Goal: Task Accomplishment & Management: Complete application form

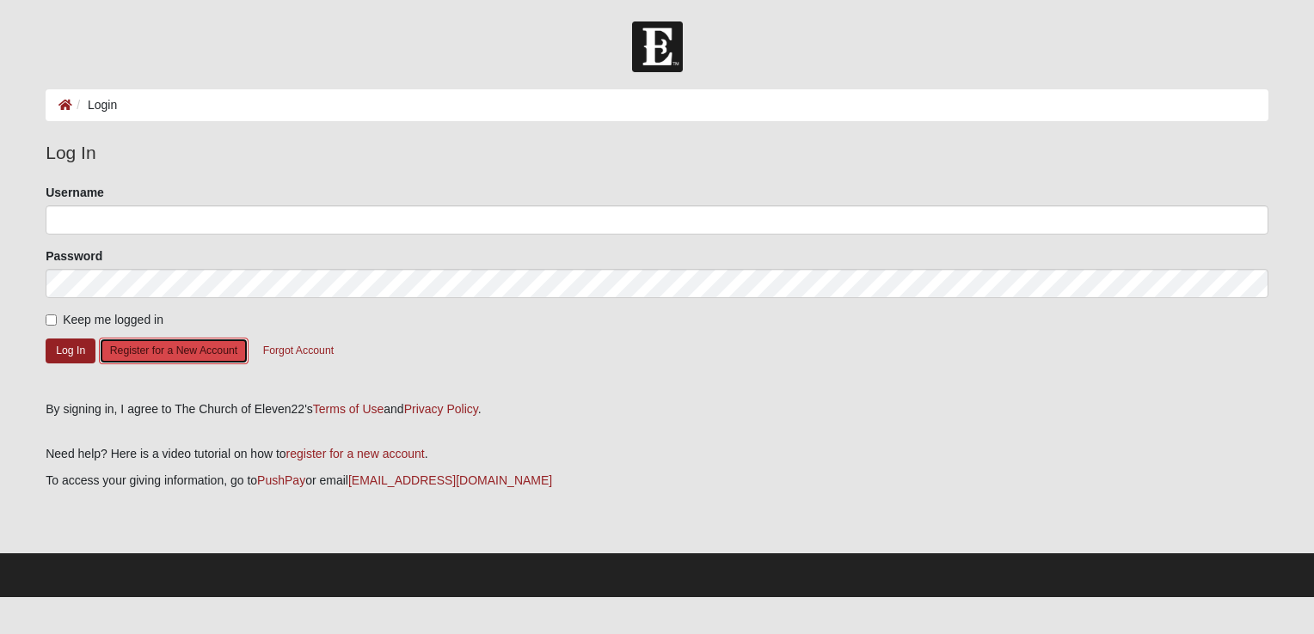
click at [133, 356] on button "Register for a New Account" at bounding box center [174, 351] width 150 height 27
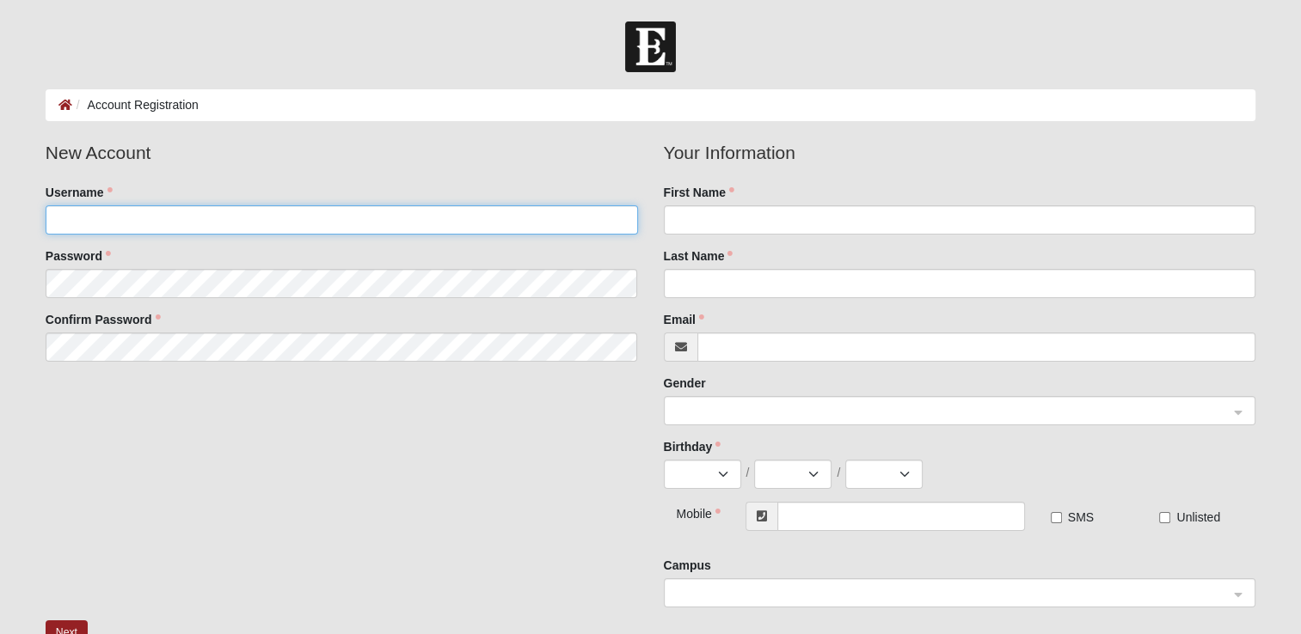
click at [190, 224] on input "Username" at bounding box center [342, 219] width 592 height 29
type input "Sgriffis90"
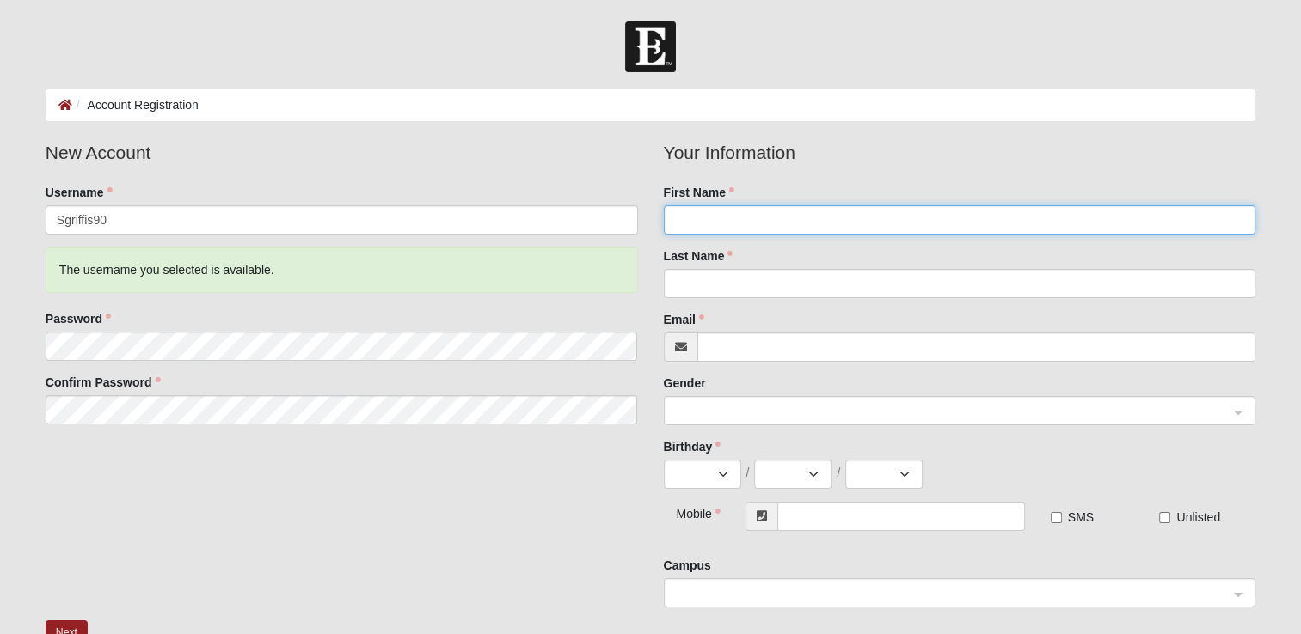
click at [756, 232] on input "First Name" at bounding box center [960, 219] width 592 height 29
type input "Sarah"
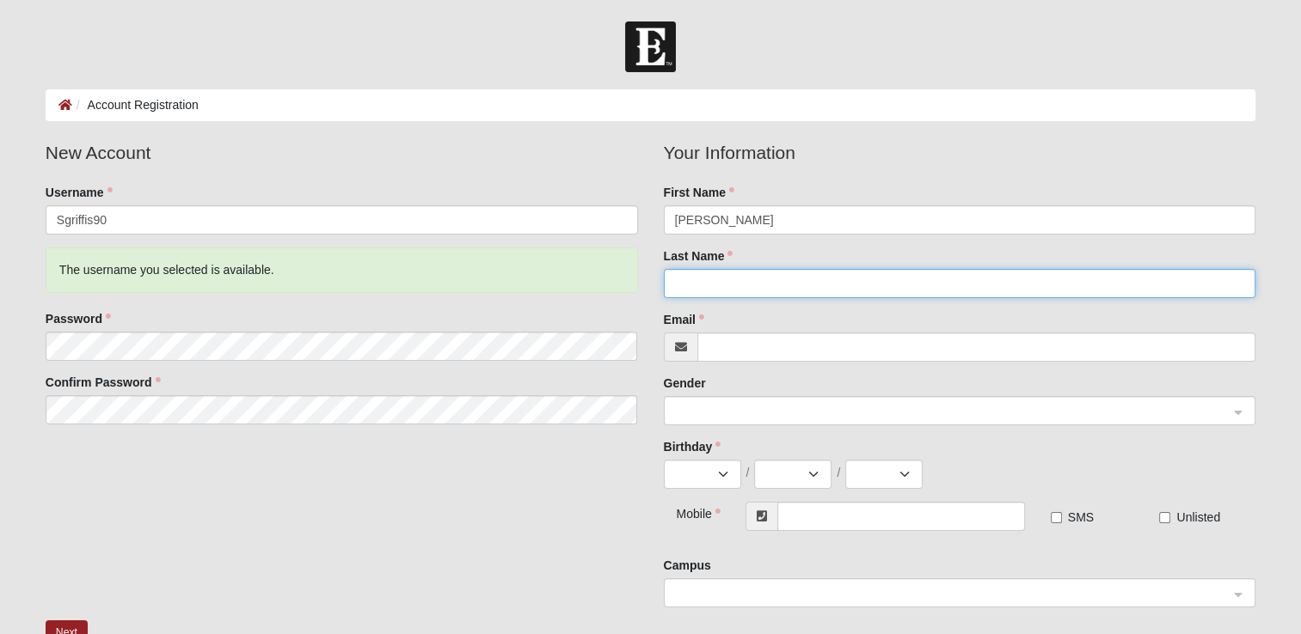
type input "Griffis"
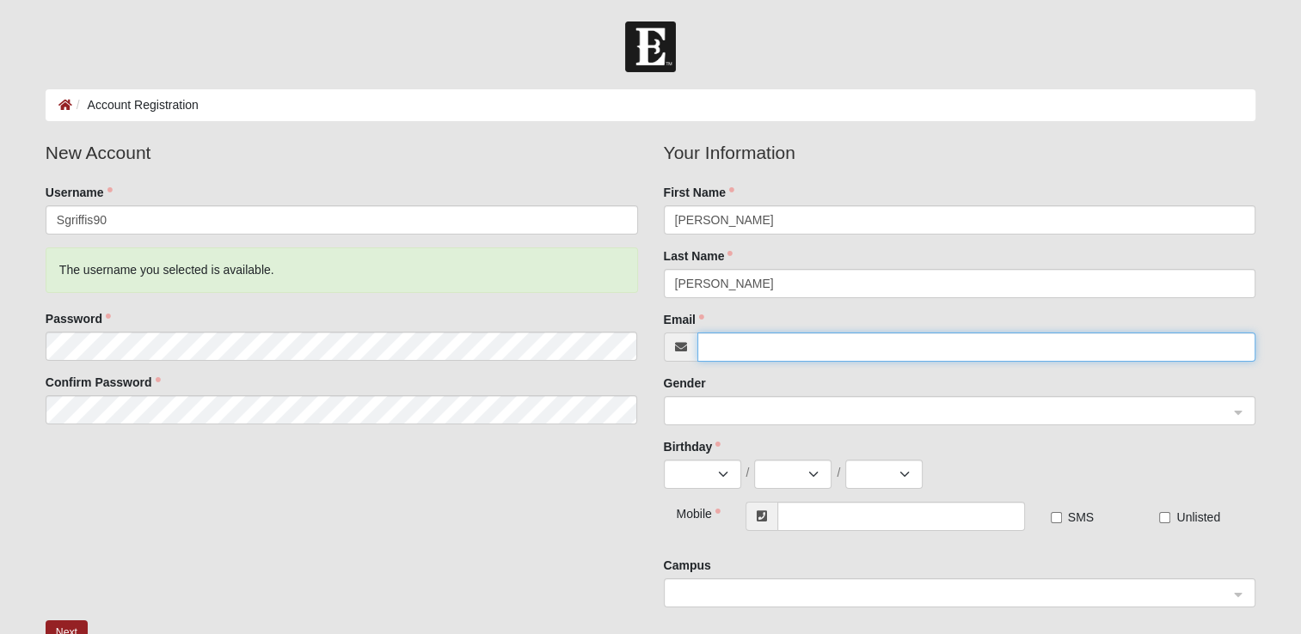
type input "[EMAIL_ADDRESS][DOMAIN_NAME]"
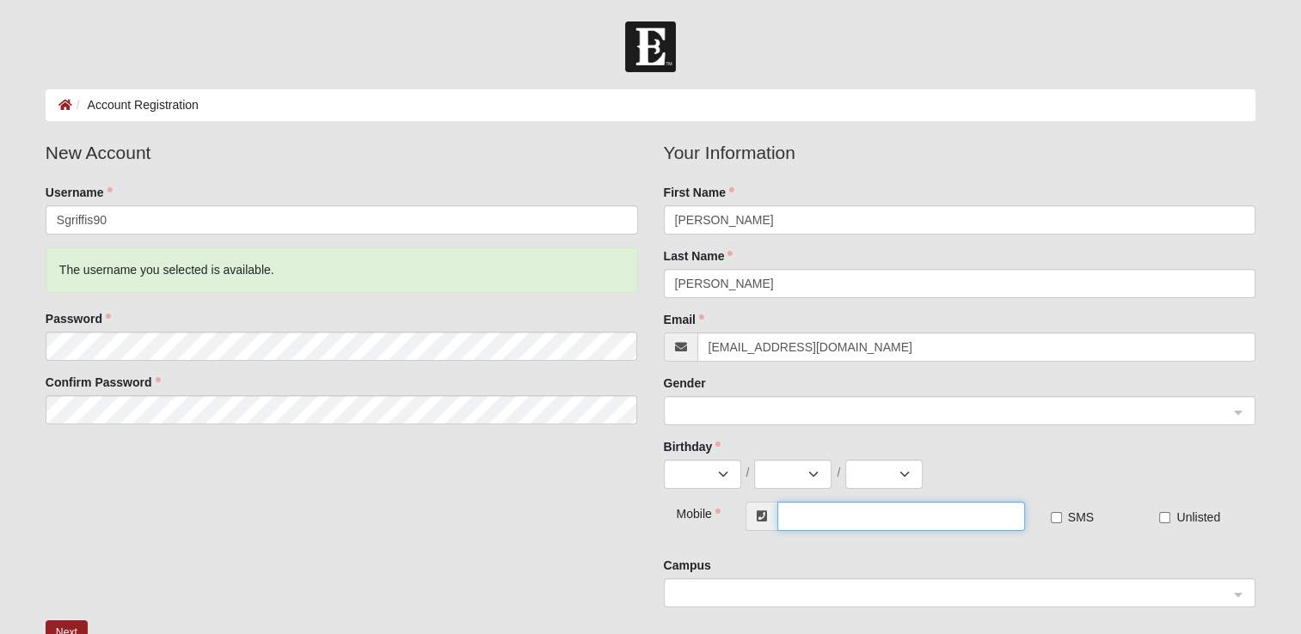
type input "[PHONE_NUMBER]"
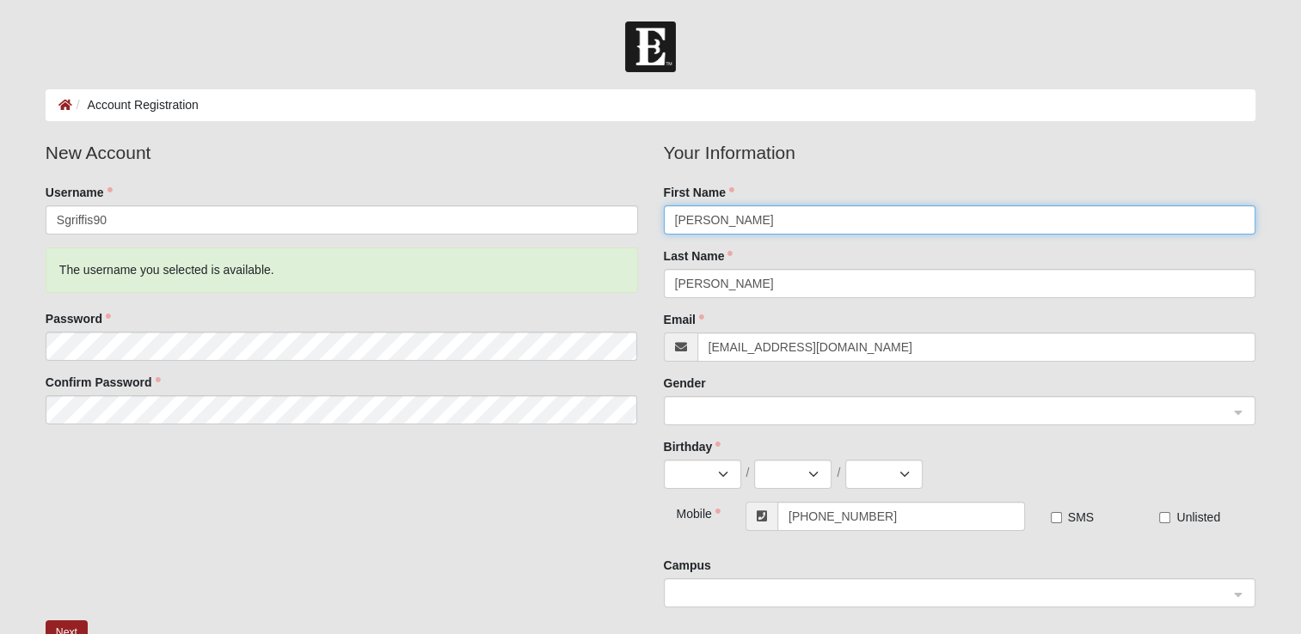
click at [726, 408] on span at bounding box center [952, 411] width 554 height 19
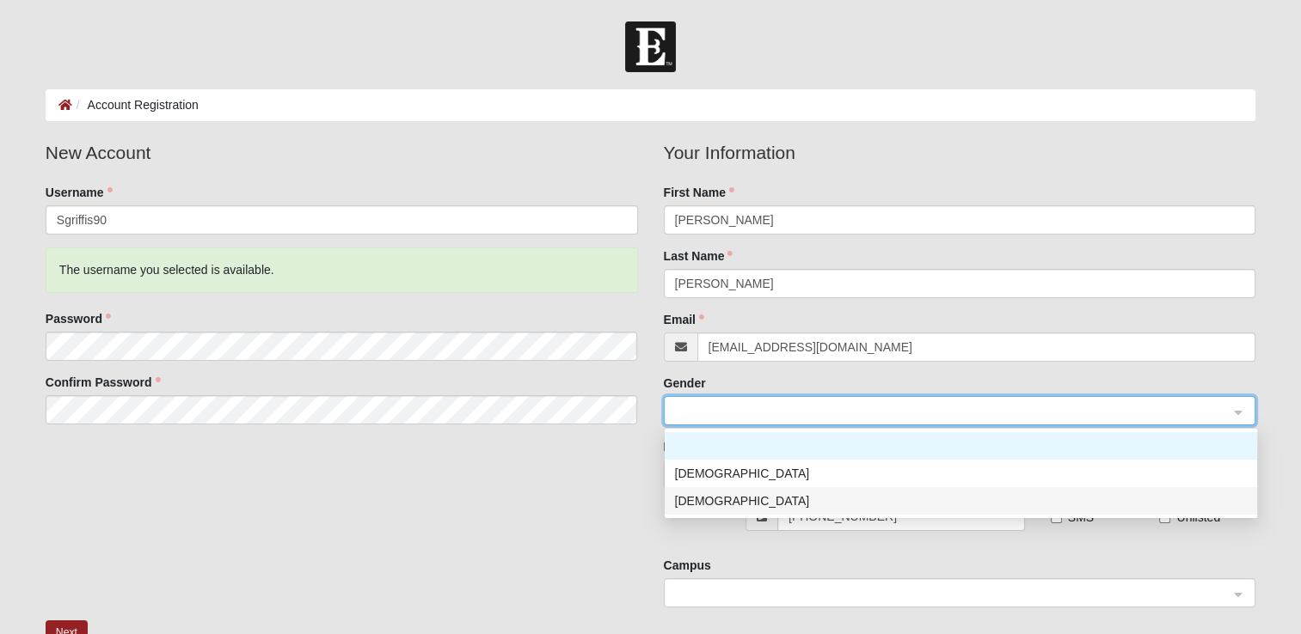
click at [702, 500] on div "[DEMOGRAPHIC_DATA]" at bounding box center [961, 501] width 572 height 19
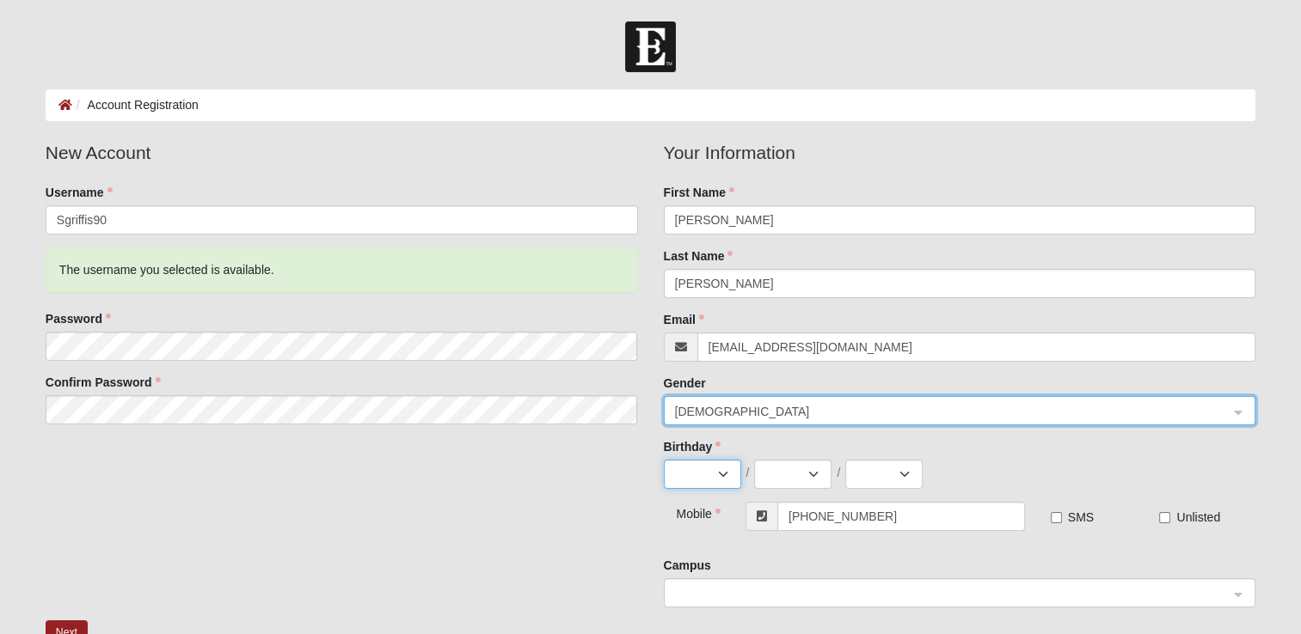
click at [681, 468] on select "Jan Feb Mar Apr May Jun Jul Aug Sep Oct Nov Dec" at bounding box center [702, 474] width 77 height 29
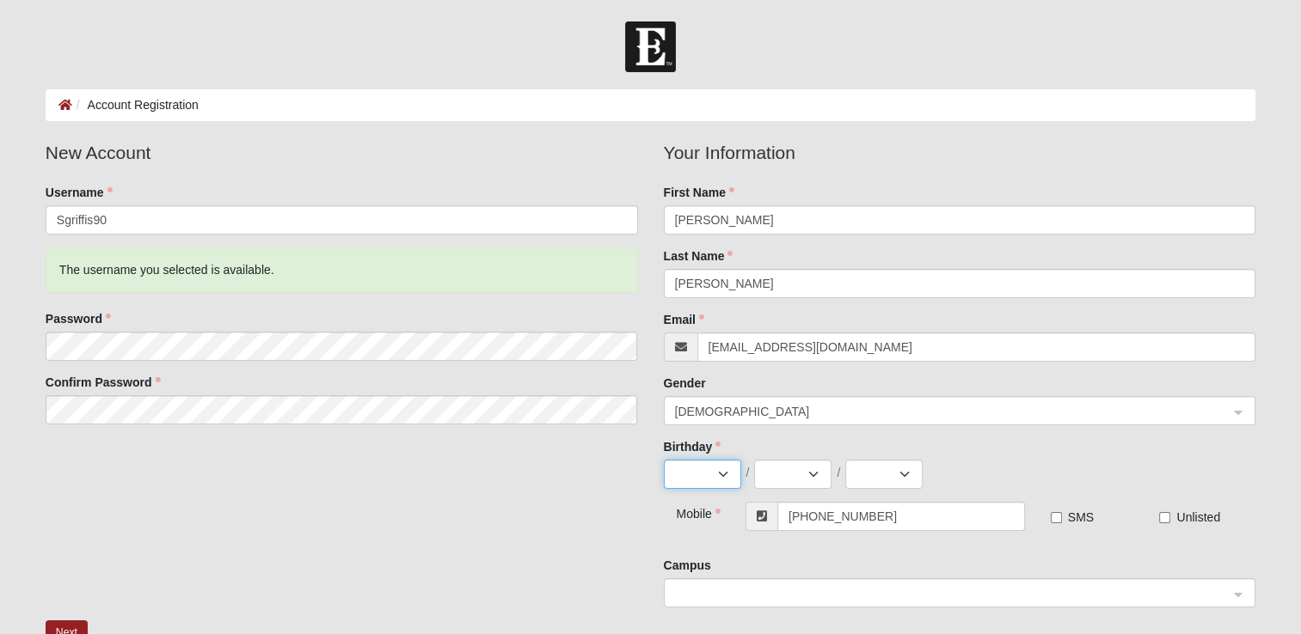
select select "5"
click at [664, 460] on select "Jan Feb Mar Apr May Jun Jul Aug Sep Oct Nov Dec" at bounding box center [702, 474] width 77 height 29
click at [794, 480] on select "1 2 3 4 5 6 7 8 9 10 11 12 13 14 15 16 17 18 19 20 21 22 23 24 25 26 27 28 29 3…" at bounding box center [792, 474] width 77 height 29
select select "17"
click at [754, 460] on select "1 2 3 4 5 6 7 8 9 10 11 12 13 14 15 16 17 18 19 20 21 22 23 24 25 26 27 28 29 3…" at bounding box center [792, 474] width 77 height 29
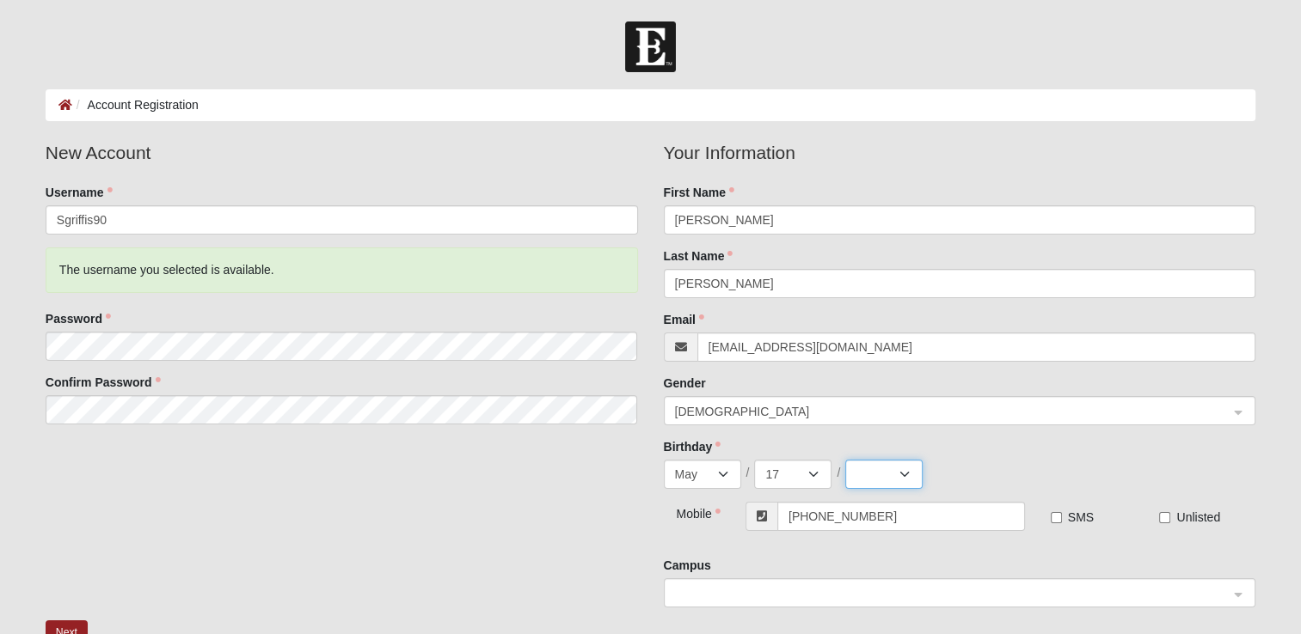
click at [872, 470] on select "2025 2024 2023 2022 2021 2020 2019 2018 2017 2016 2015 2014 2013 2012 2011 2010…" at bounding box center [883, 474] width 77 height 29
select select "1990"
click at [845, 460] on select "2025 2024 2023 2022 2021 2020 2019 2018 2017 2016 2015 2014 2013 2012 2011 2010…" at bounding box center [883, 474] width 77 height 29
click at [1058, 519] on input "SMS" at bounding box center [1056, 517] width 11 height 11
checkbox input "true"
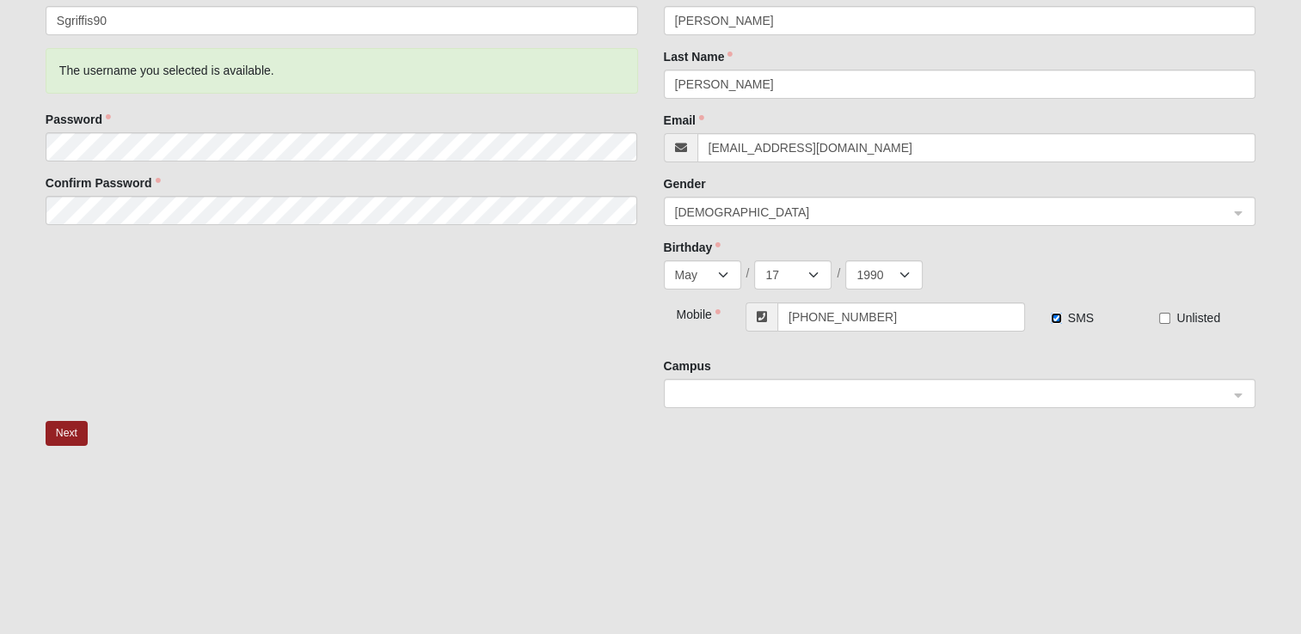
scroll to position [206, 0]
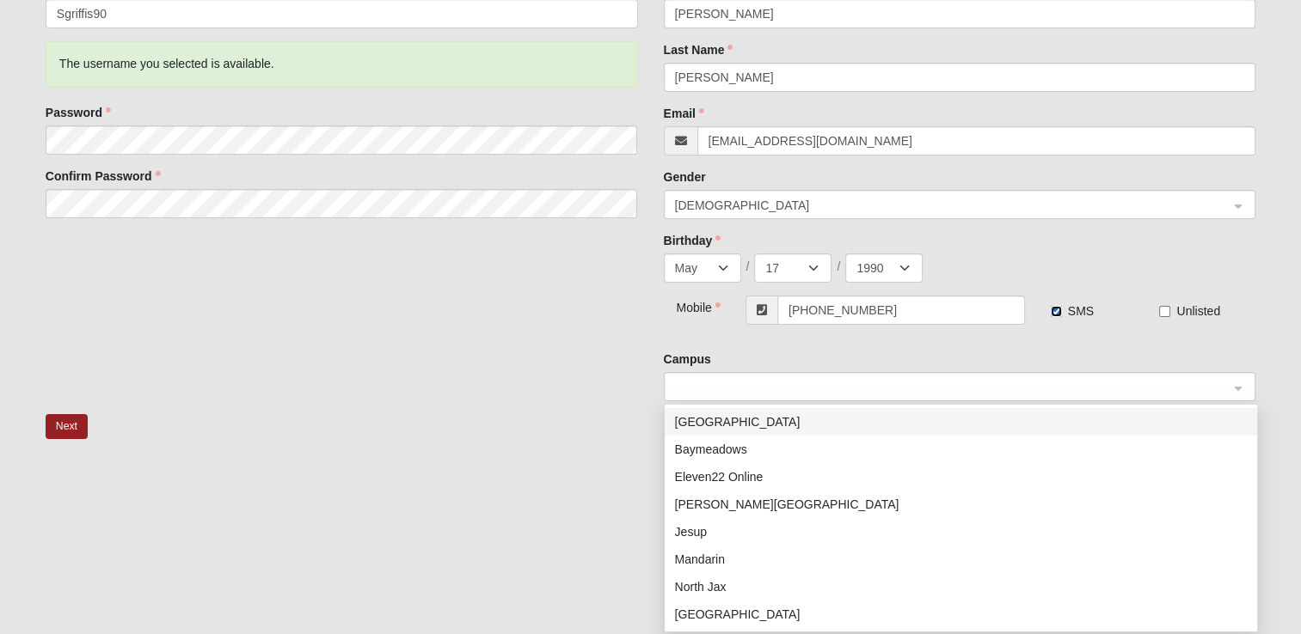
click at [1031, 383] on span at bounding box center [952, 387] width 554 height 19
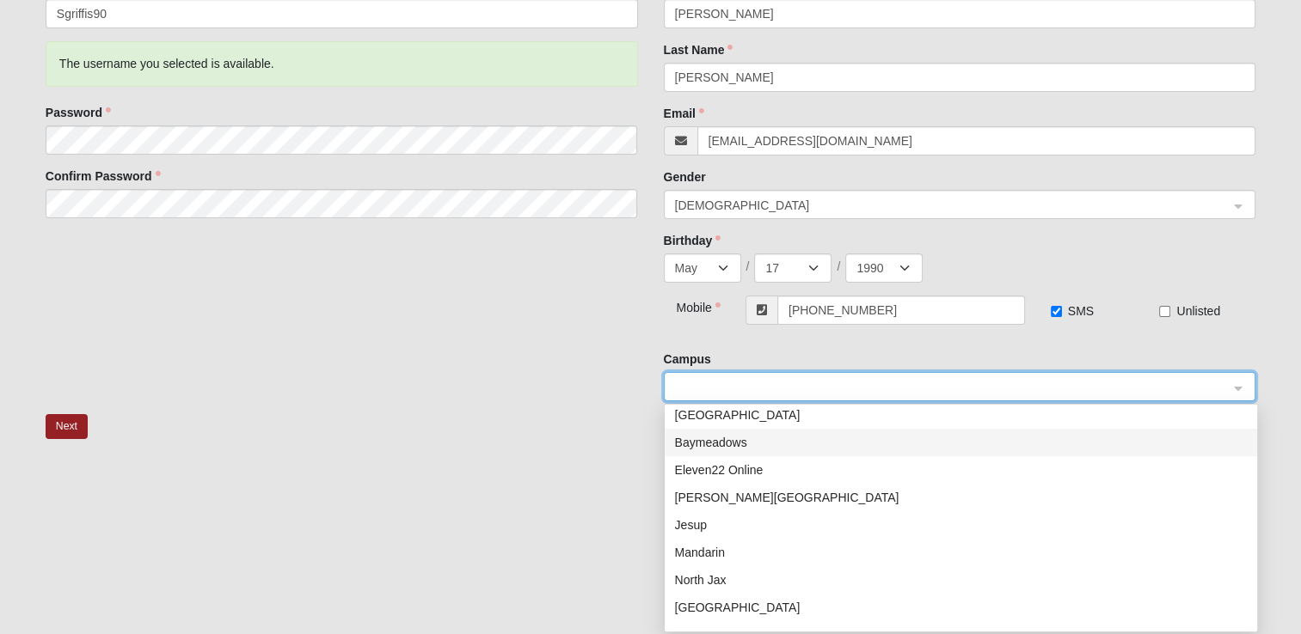
scroll to position [0, 0]
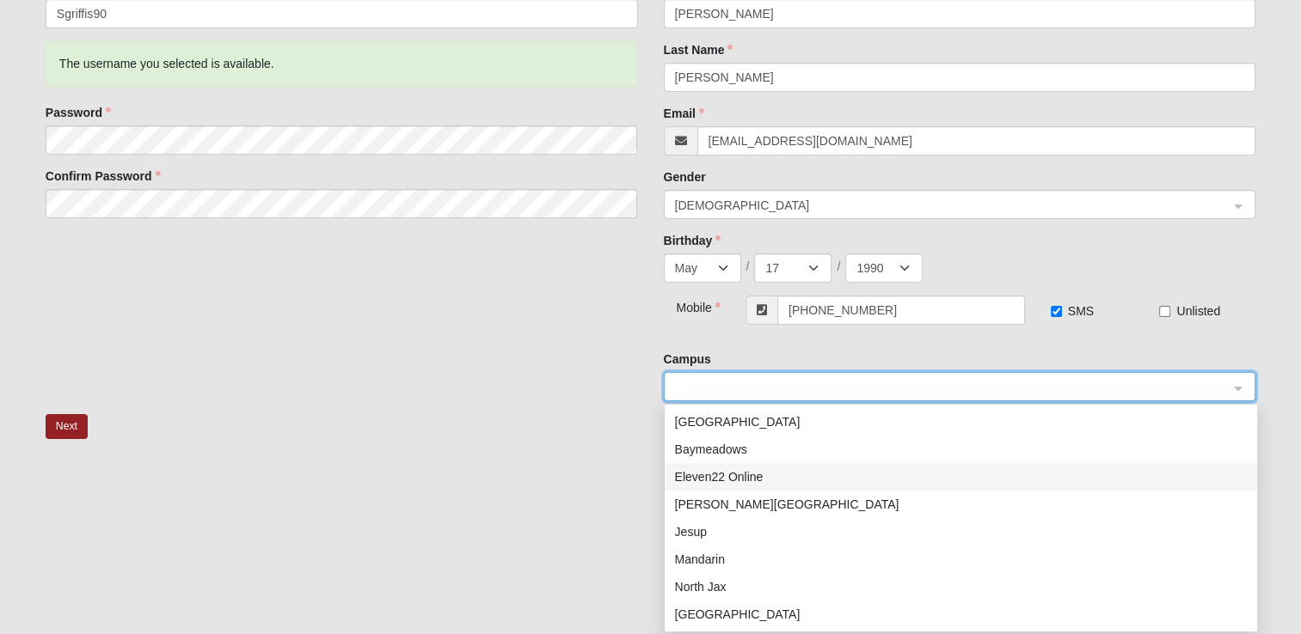
click at [805, 481] on div "Eleven22 Online" at bounding box center [961, 477] width 572 height 19
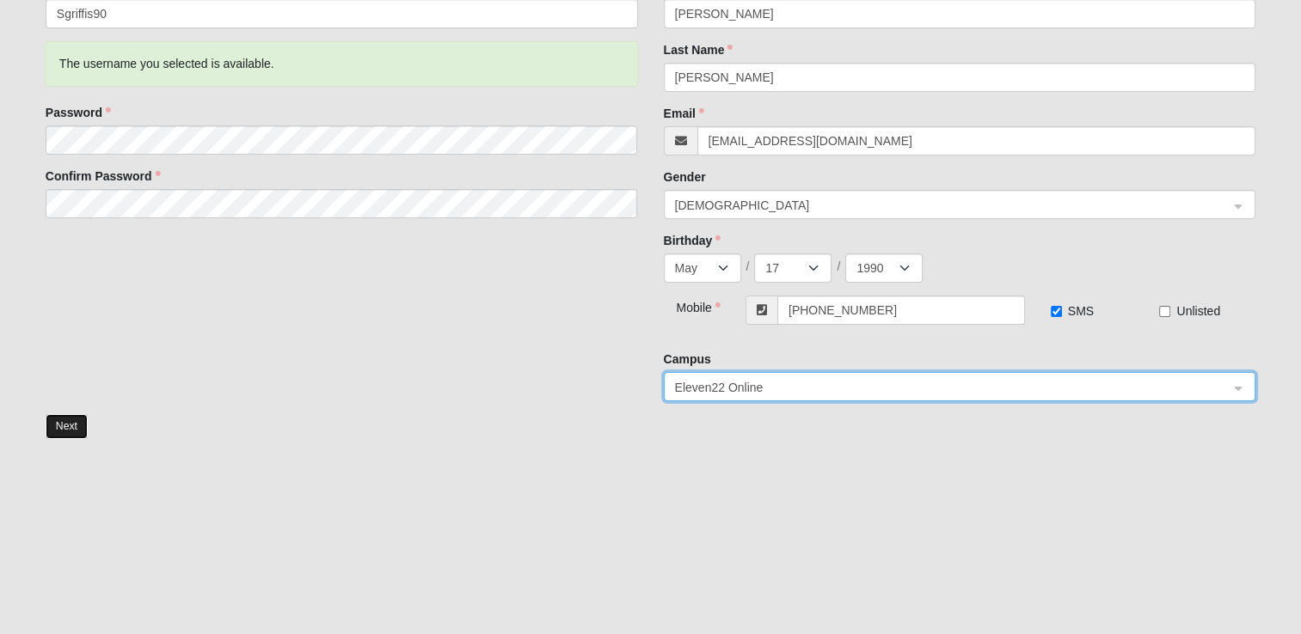
click at [80, 422] on button "Next" at bounding box center [67, 426] width 42 height 25
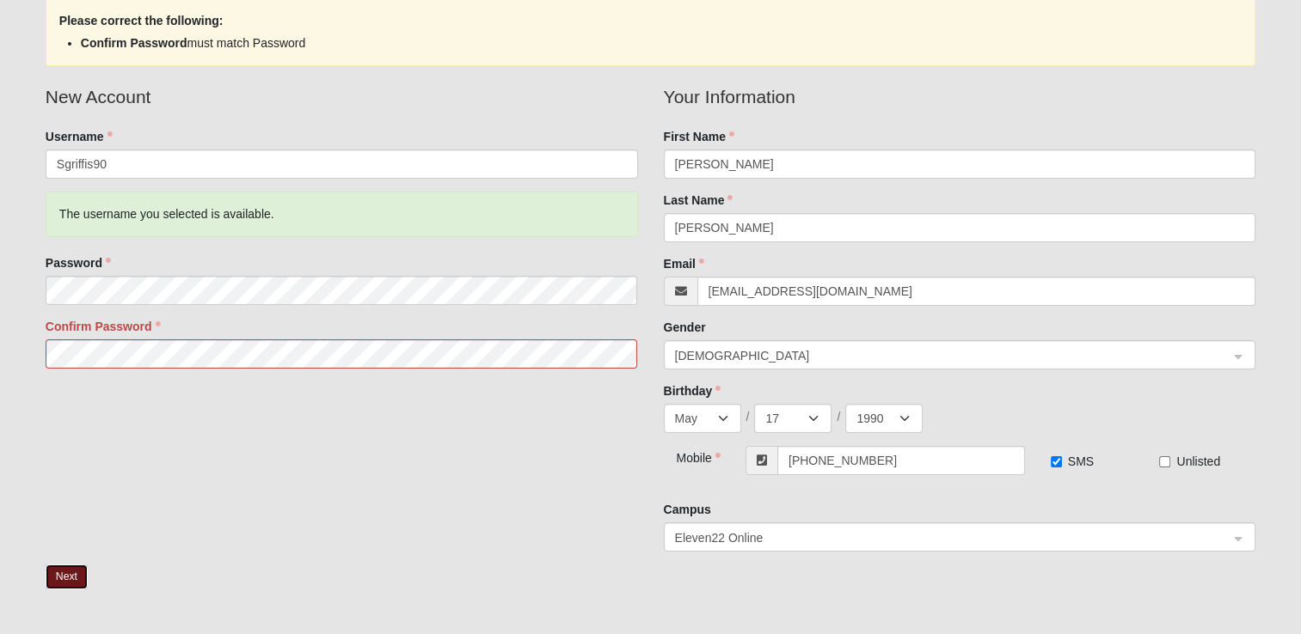
scroll to position [138, 0]
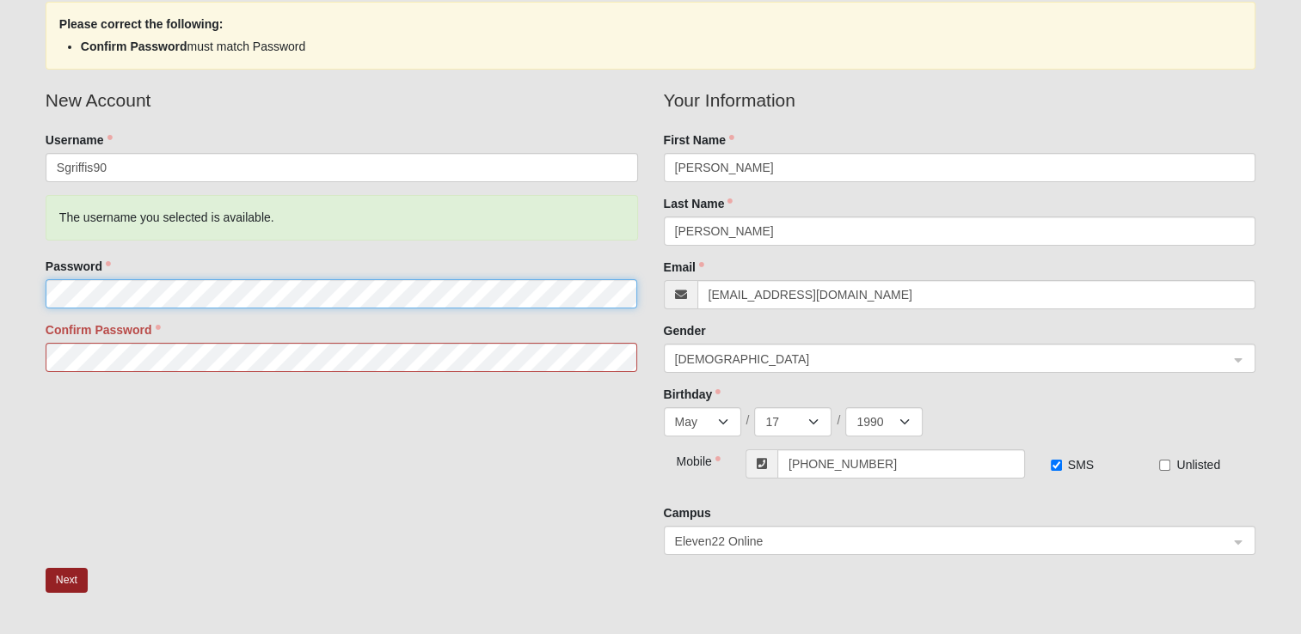
click at [7, 272] on form "Log In Account Registration Account Registration Error Please correct the follo…" at bounding box center [650, 359] width 1301 height 951
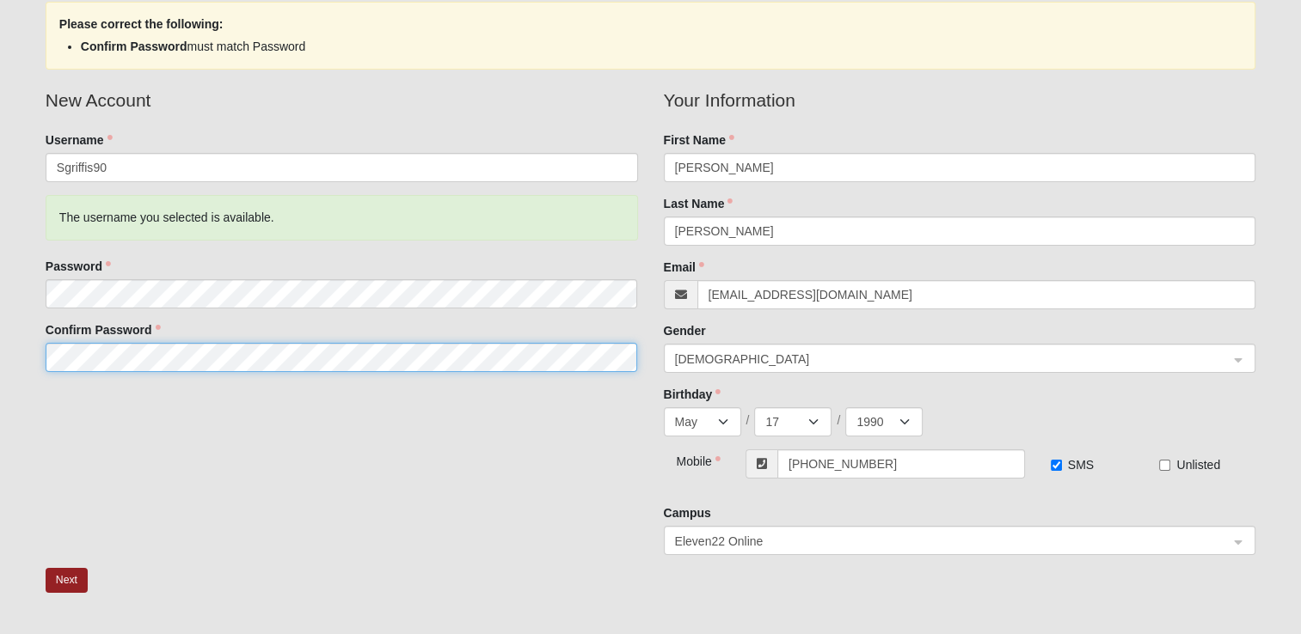
click at [0, 371] on html "Log In Account Registration Account Registration Error Please correct the follo…" at bounding box center [650, 348] width 1301 height 972
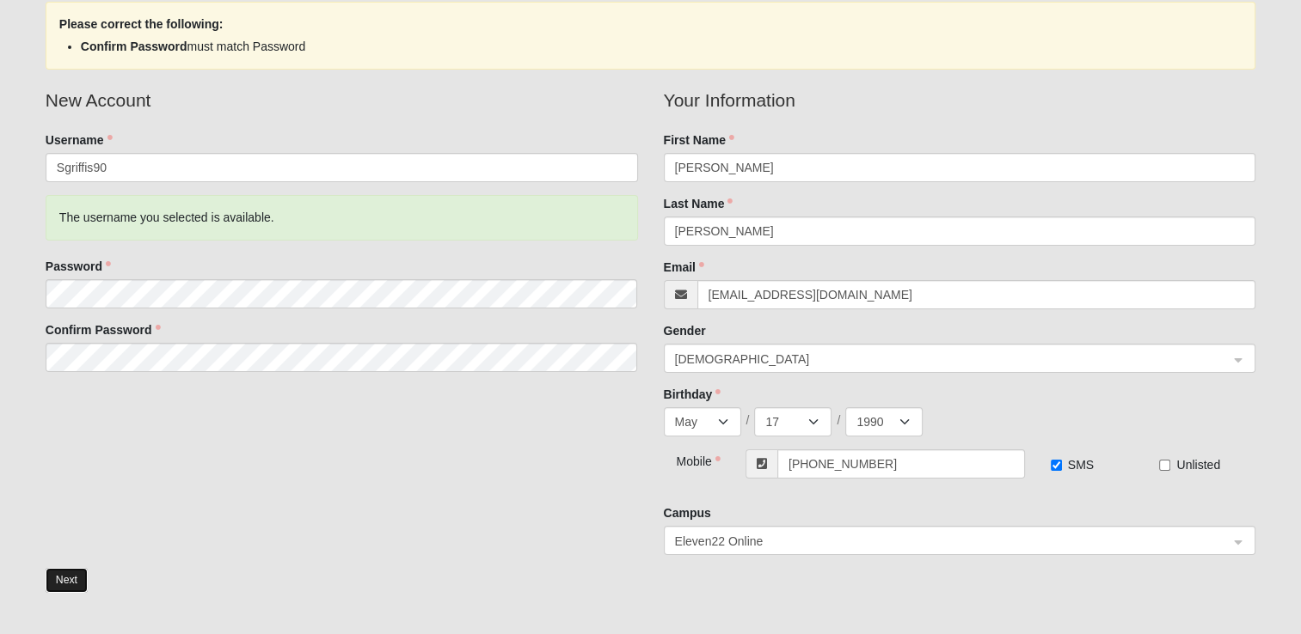
click at [55, 578] on button "Next" at bounding box center [67, 580] width 42 height 25
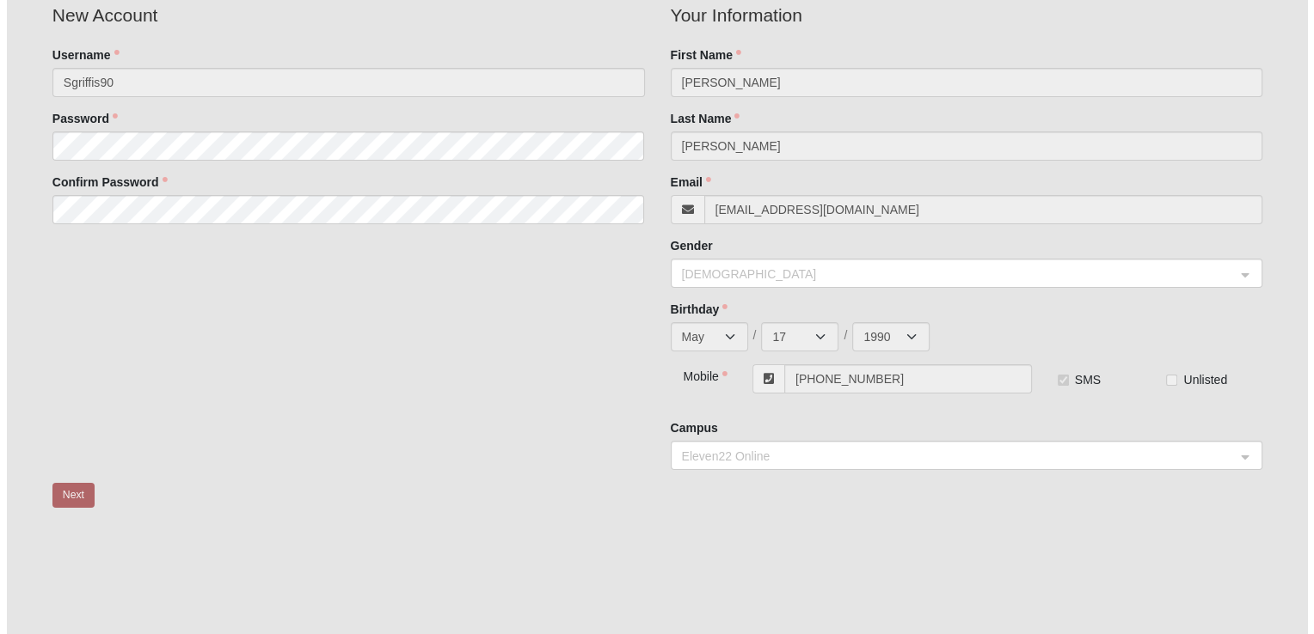
scroll to position [0, 0]
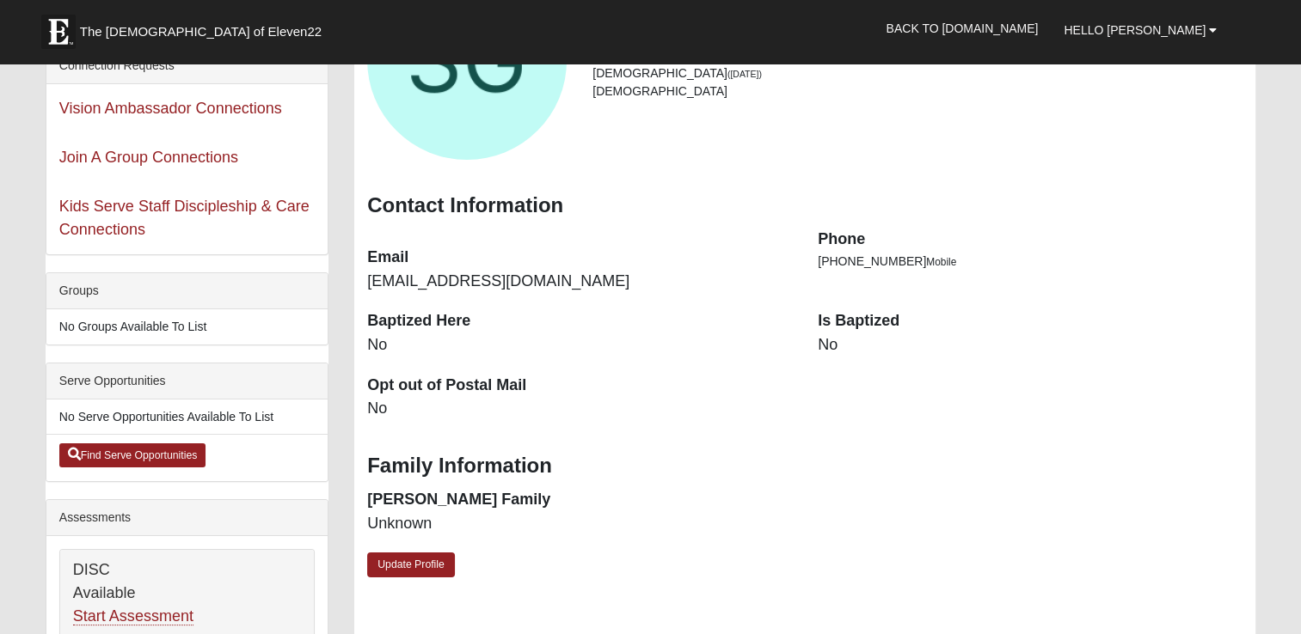
scroll to position [181, 0]
